Goal: Task Accomplishment & Management: Complete application form

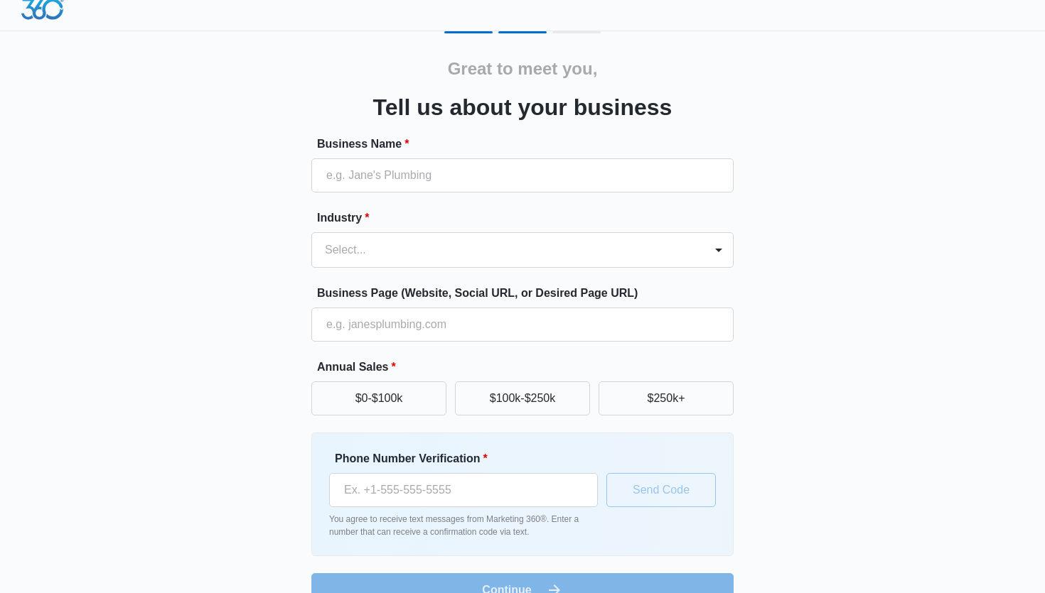
scroll to position [43, 0]
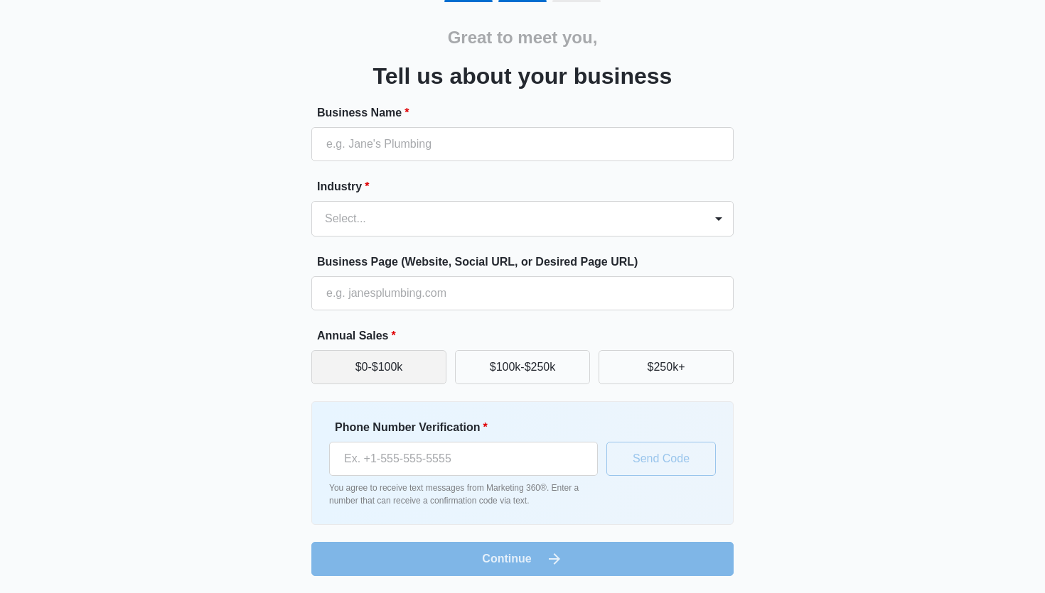
click at [401, 377] on button "$0-$100k" at bounding box center [378, 367] width 135 height 34
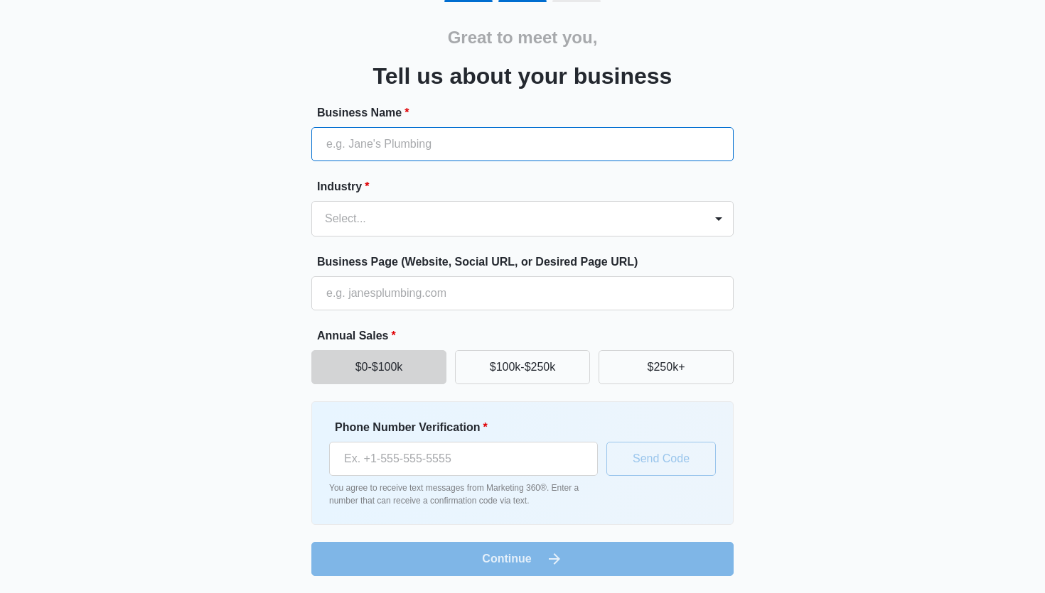
click at [356, 157] on input "Business Name *" at bounding box center [522, 144] width 422 height 34
type input "DannyBeatsz Remix"
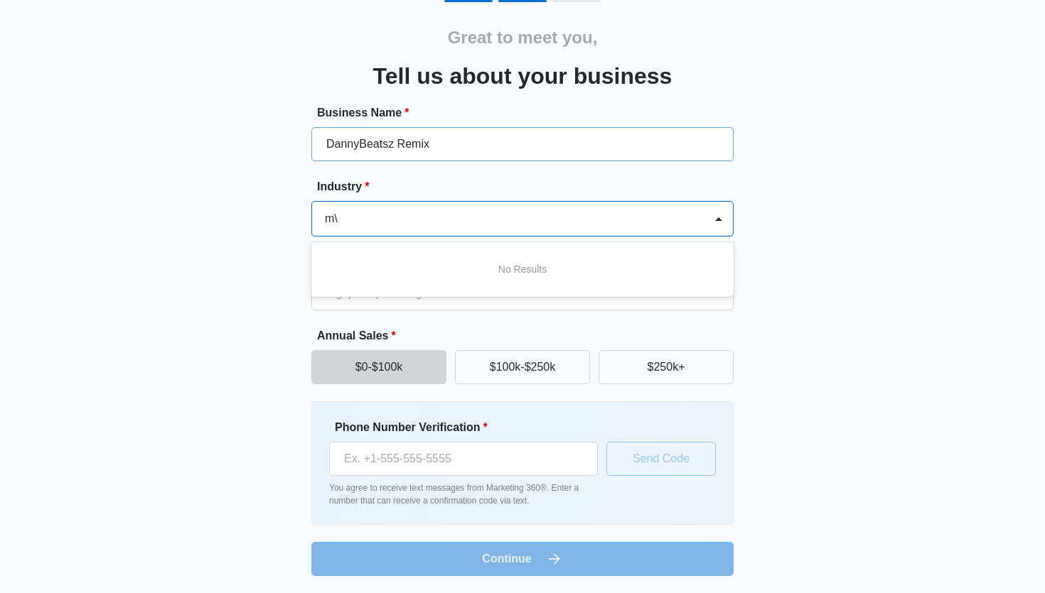
type input "m"
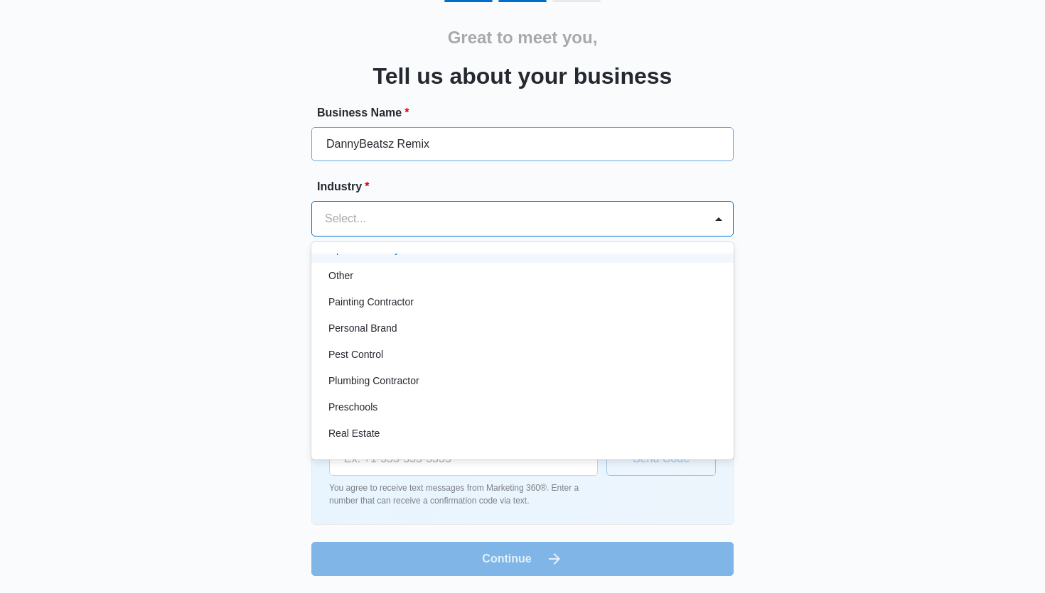
scroll to position [809, 0]
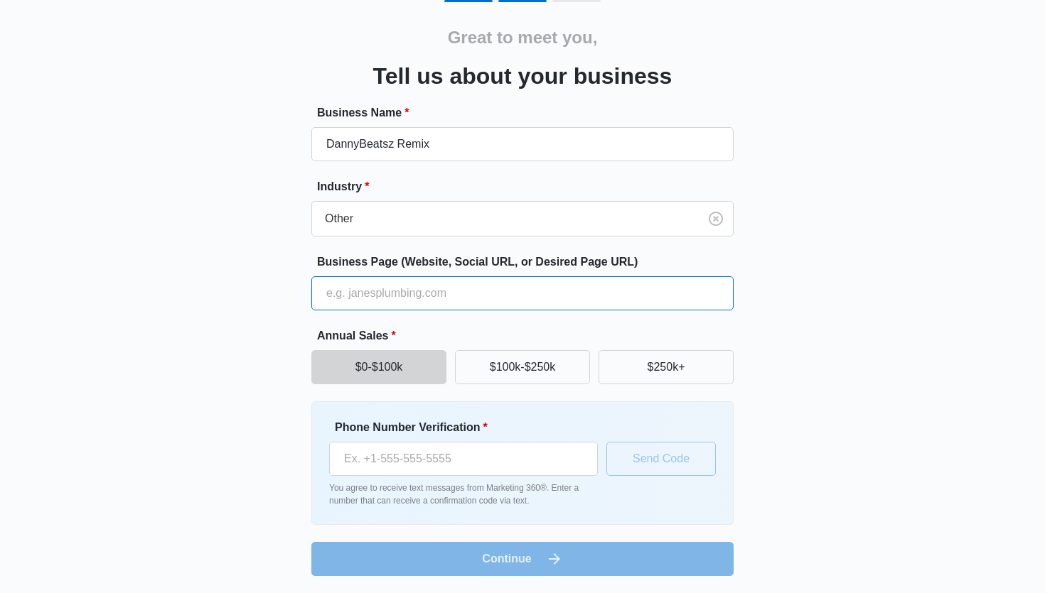
click at [391, 297] on input "Business Page (Website, Social URL, or Desired Page URL)" at bounding box center [522, 293] width 422 height 34
type input "https://djdannybeatsz.com/"
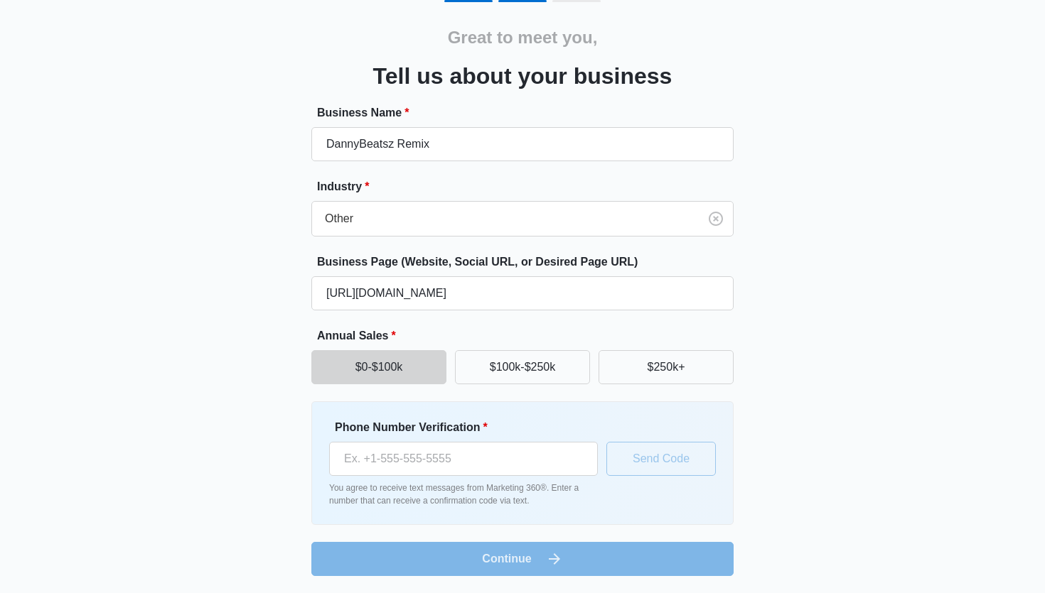
click at [257, 345] on div "Great to meet you, Tell us about your business Business Name * DannyBeatsz Remi…" at bounding box center [522, 288] width 853 height 576
click at [392, 457] on input "Phone Number Verification *" at bounding box center [463, 459] width 269 height 34
type input "(832) 562-0310"
click at [646, 456] on button "Send Code" at bounding box center [660, 459] width 109 height 34
click at [805, 456] on div "Great to meet you, Tell us about your business Business Name * DannyBeatsz Remi…" at bounding box center [522, 288] width 853 height 576
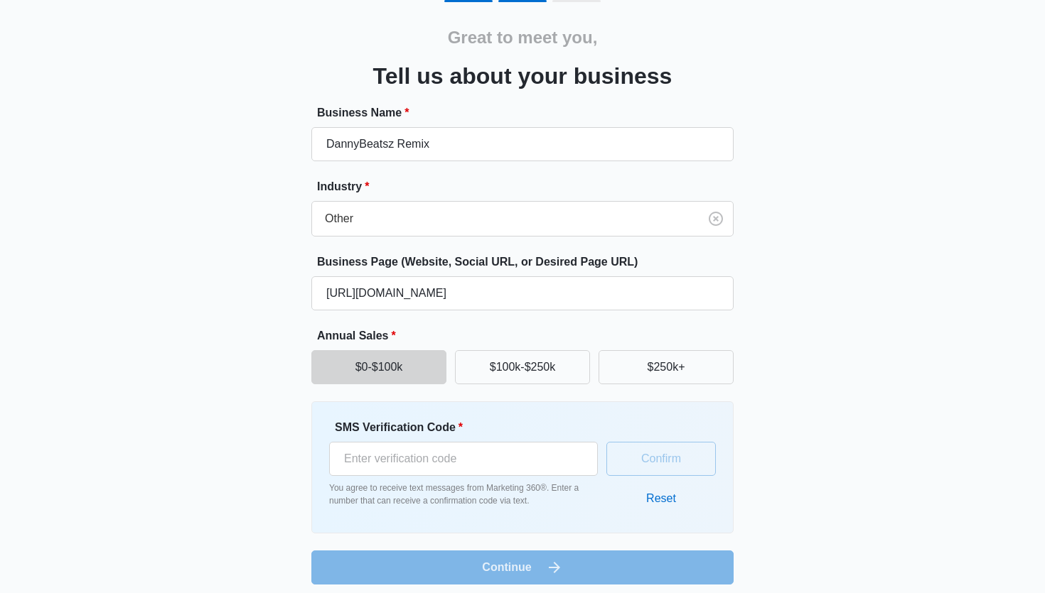
scroll to position [52, 0]
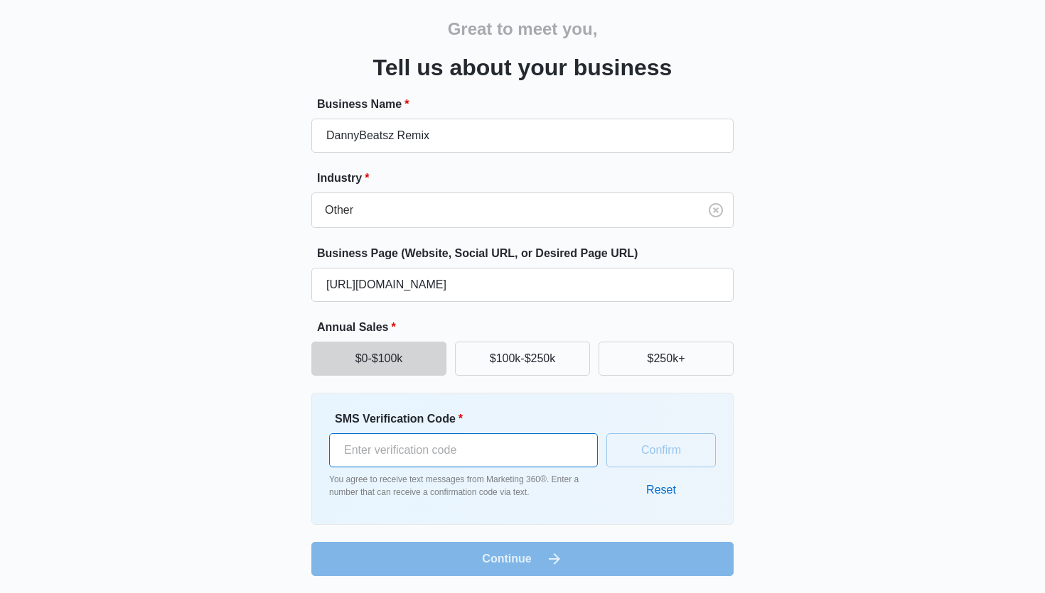
click at [539, 453] on input "SMS Verification Code *" at bounding box center [463, 450] width 269 height 34
click at [440, 450] on input "SMS Verification Code *" at bounding box center [463, 450] width 269 height 34
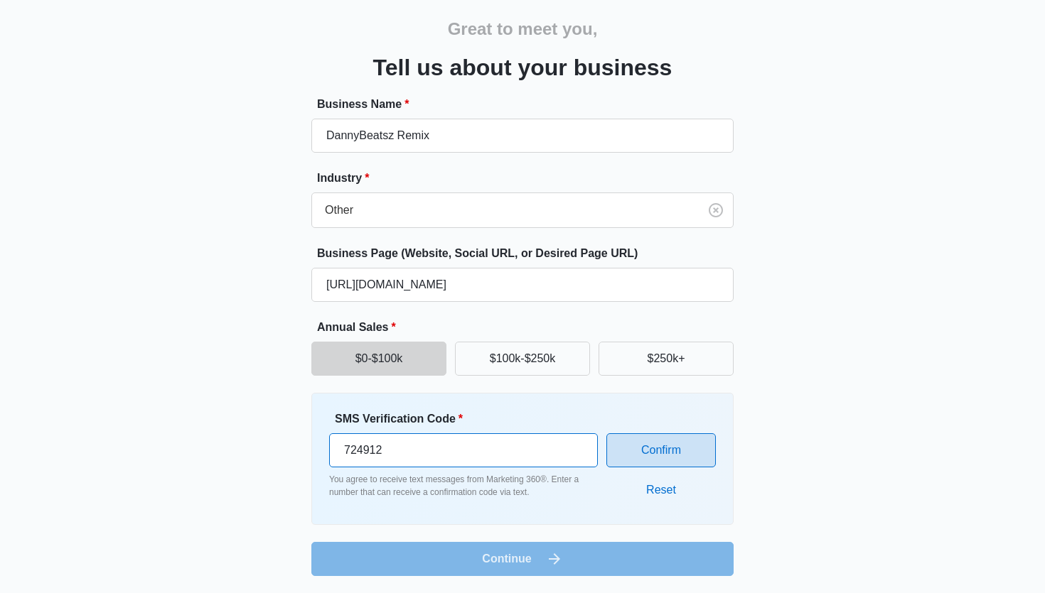
type input "724912"
click at [643, 456] on button "Confirm" at bounding box center [660, 450] width 109 height 34
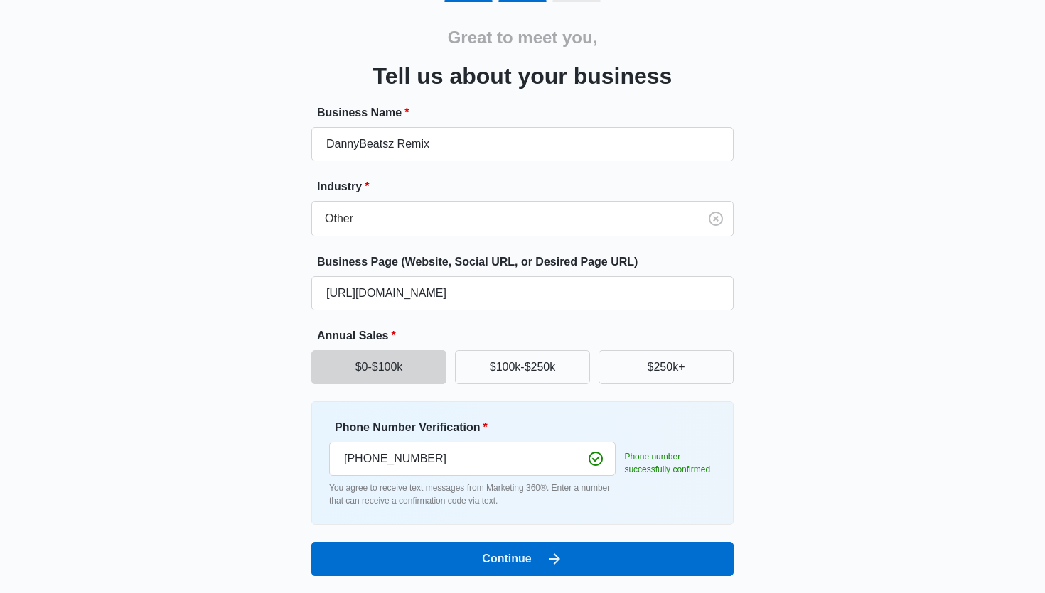
scroll to position [43, 0]
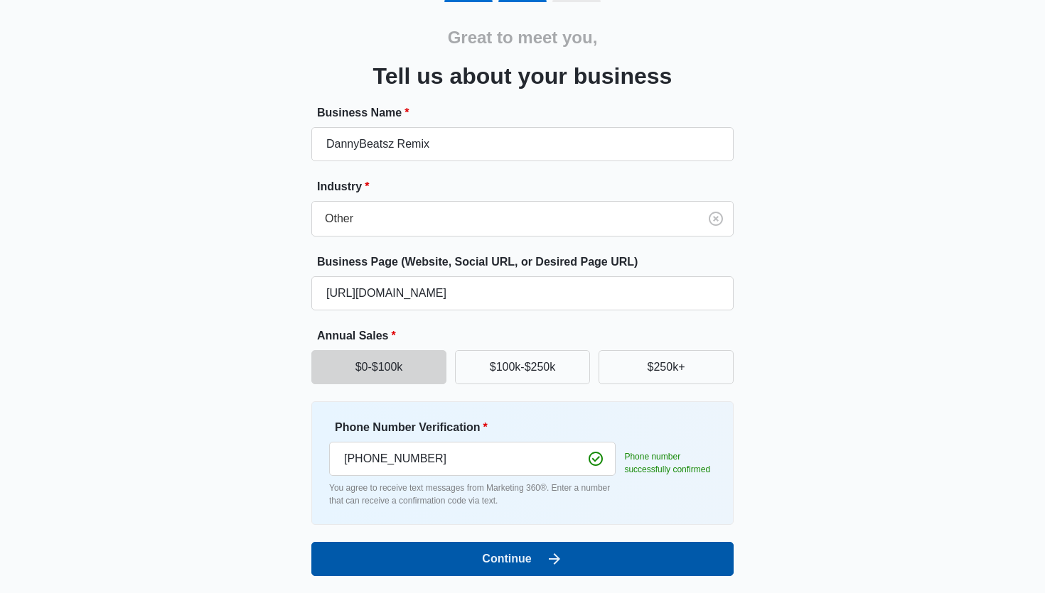
click at [505, 555] on button "Continue" at bounding box center [522, 559] width 422 height 34
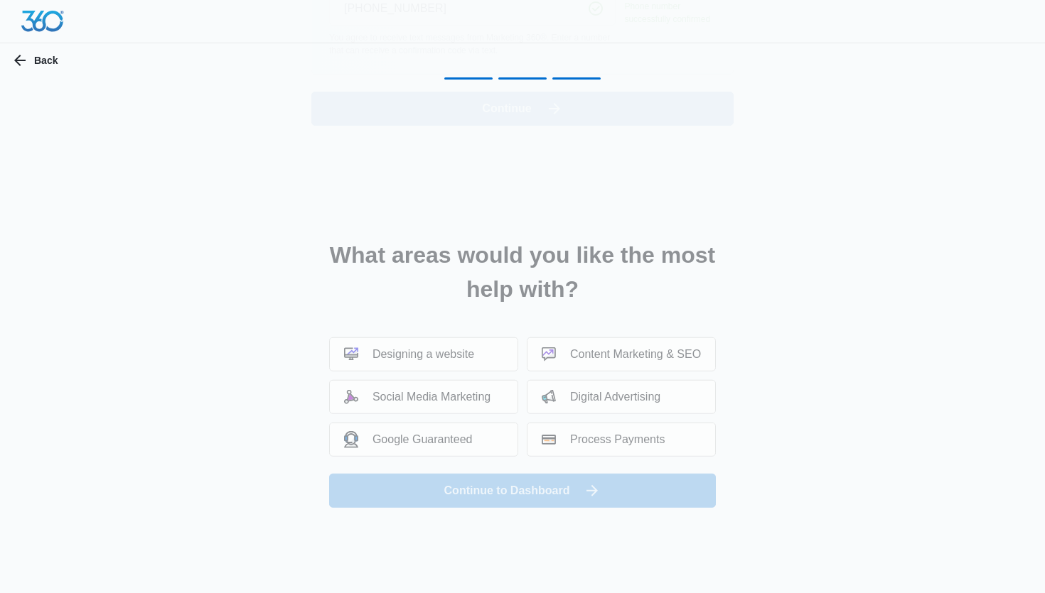
scroll to position [0, 0]
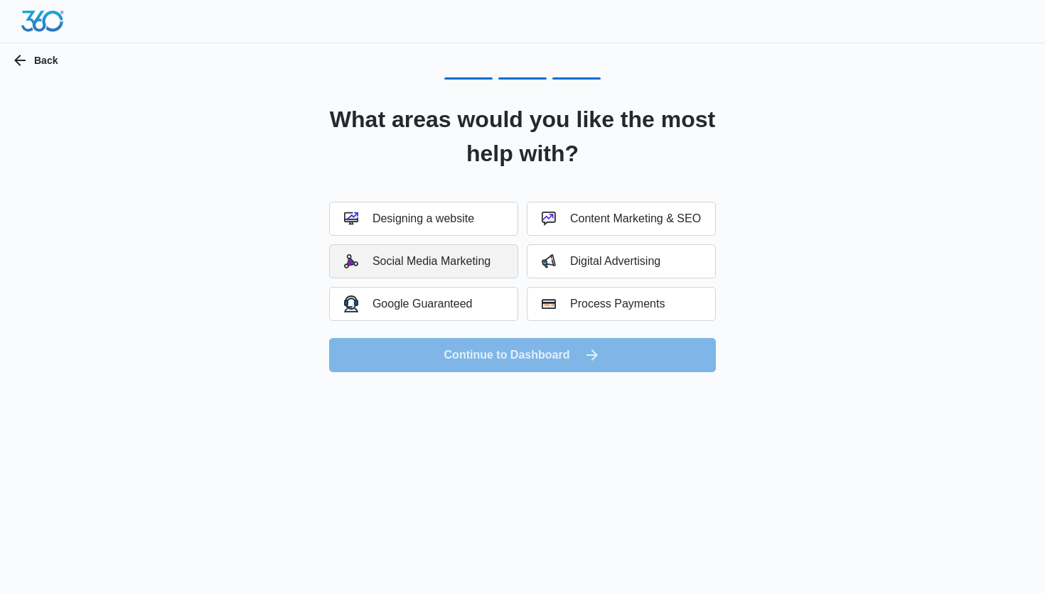
click at [482, 262] on div "Social Media Marketing" at bounding box center [417, 261] width 146 height 14
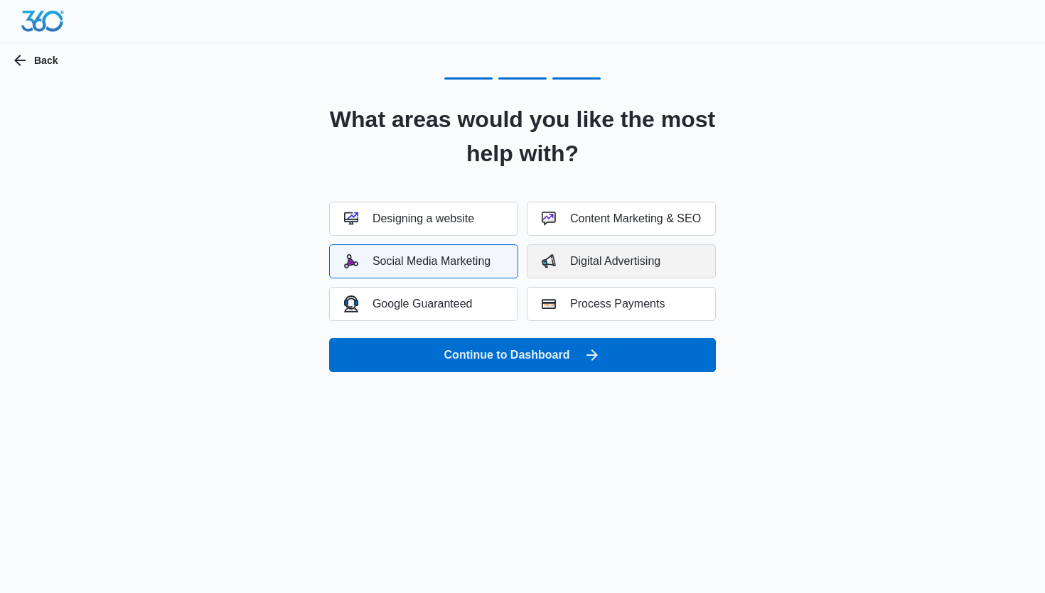
click at [551, 258] on img "button" at bounding box center [548, 261] width 14 height 14
click at [492, 317] on button "Google Guaranteed" at bounding box center [423, 304] width 189 height 34
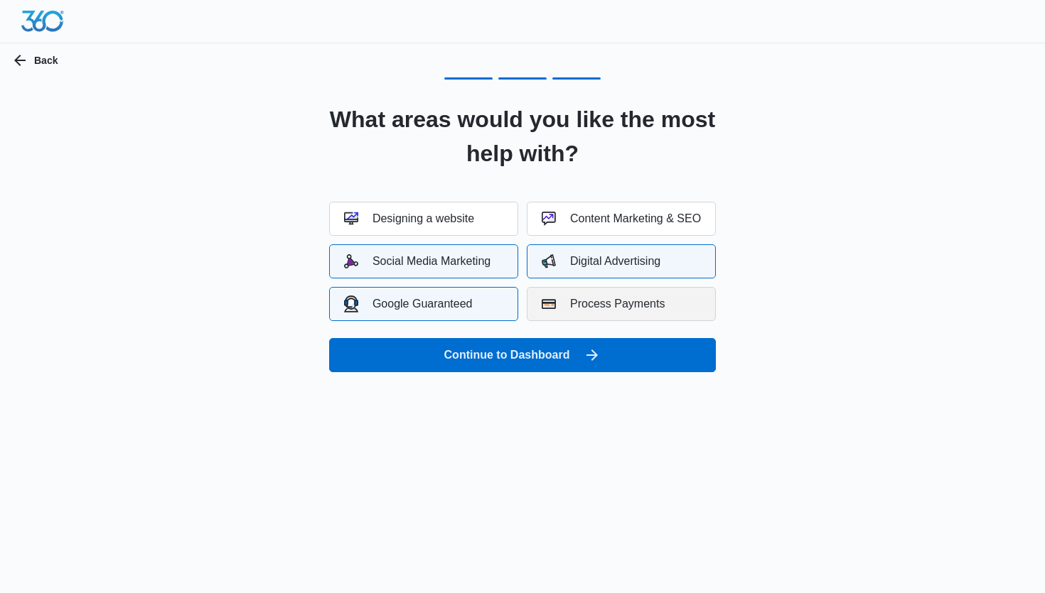
click at [567, 306] on div "Process Payments" at bounding box center [602, 304] width 123 height 14
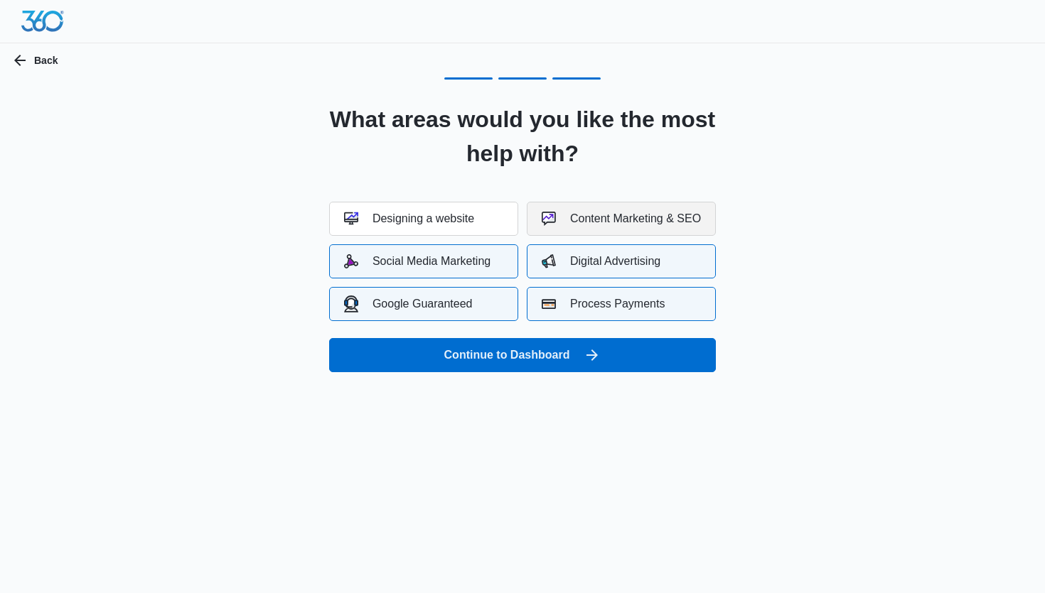
click at [606, 222] on div "Content Marketing & SEO" at bounding box center [620, 219] width 159 height 14
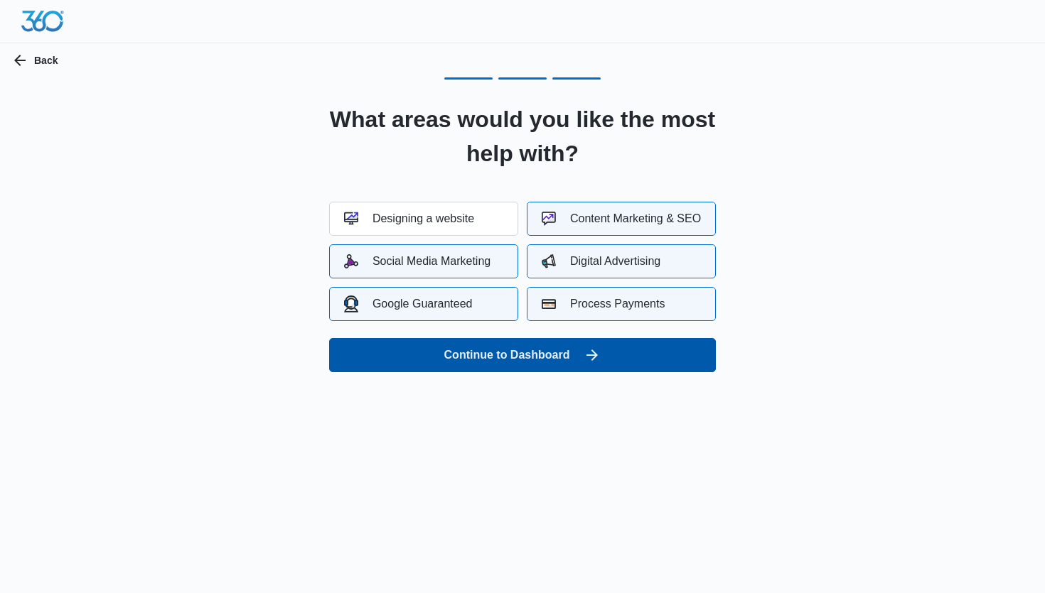
click at [470, 357] on button "Continue to Dashboard" at bounding box center [522, 355] width 387 height 34
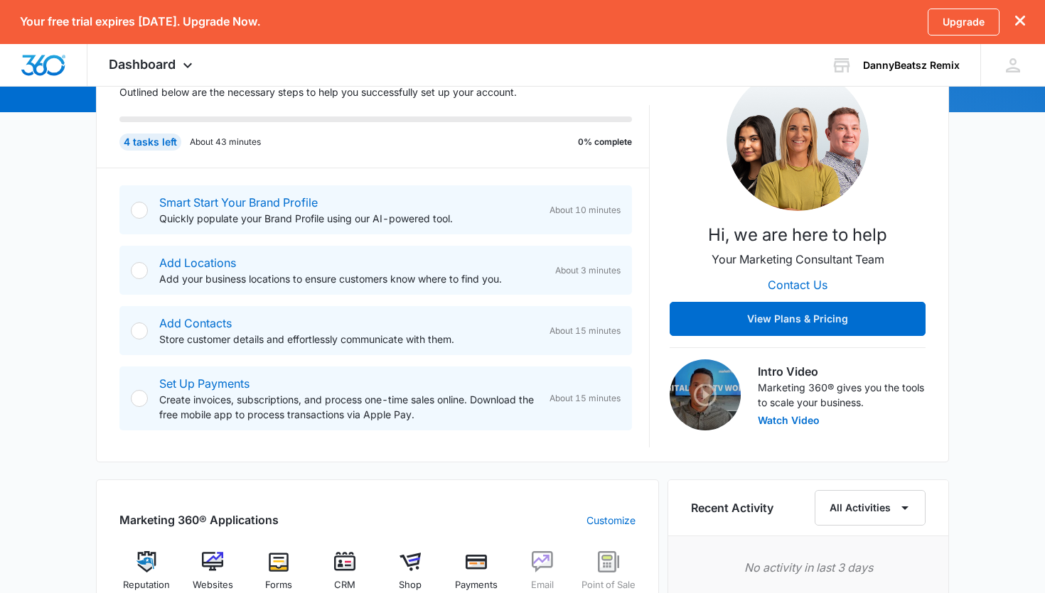
scroll to position [216, 0]
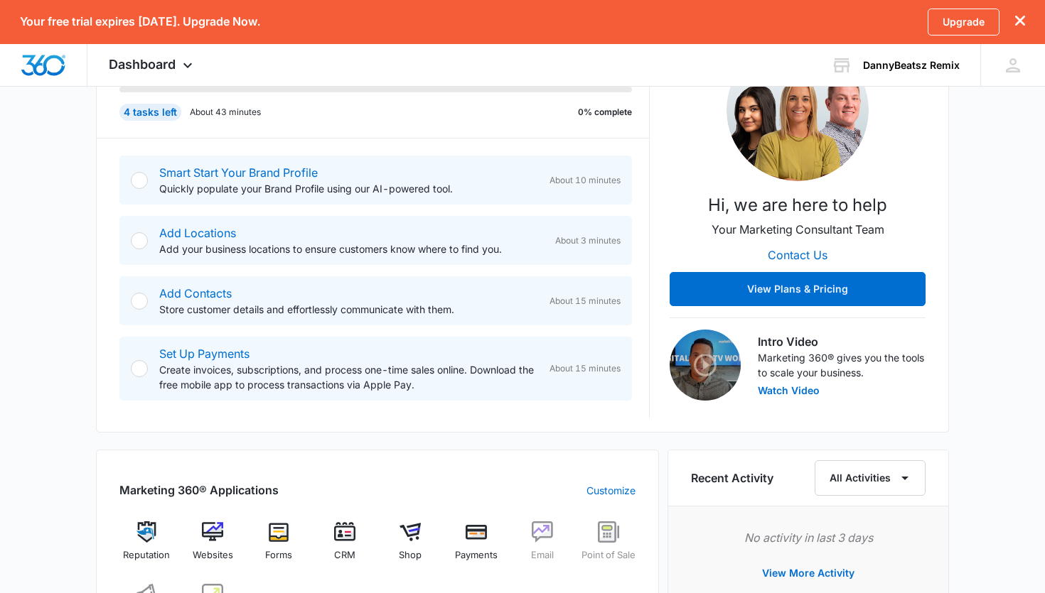
click at [138, 180] on div at bounding box center [139, 180] width 17 height 17
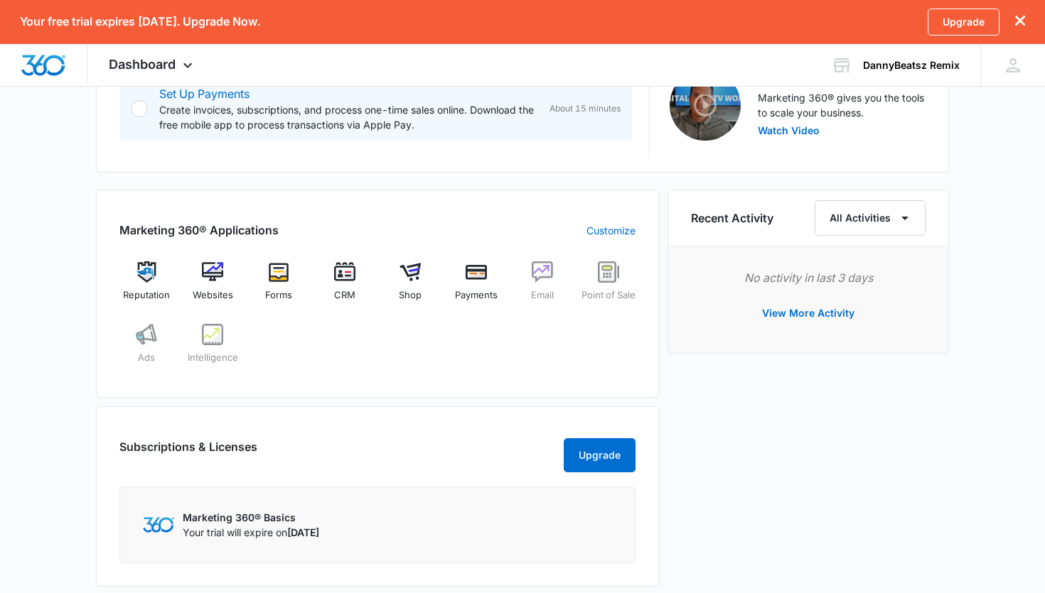
scroll to position [0, 0]
